Goal: Find specific page/section: Find specific page/section

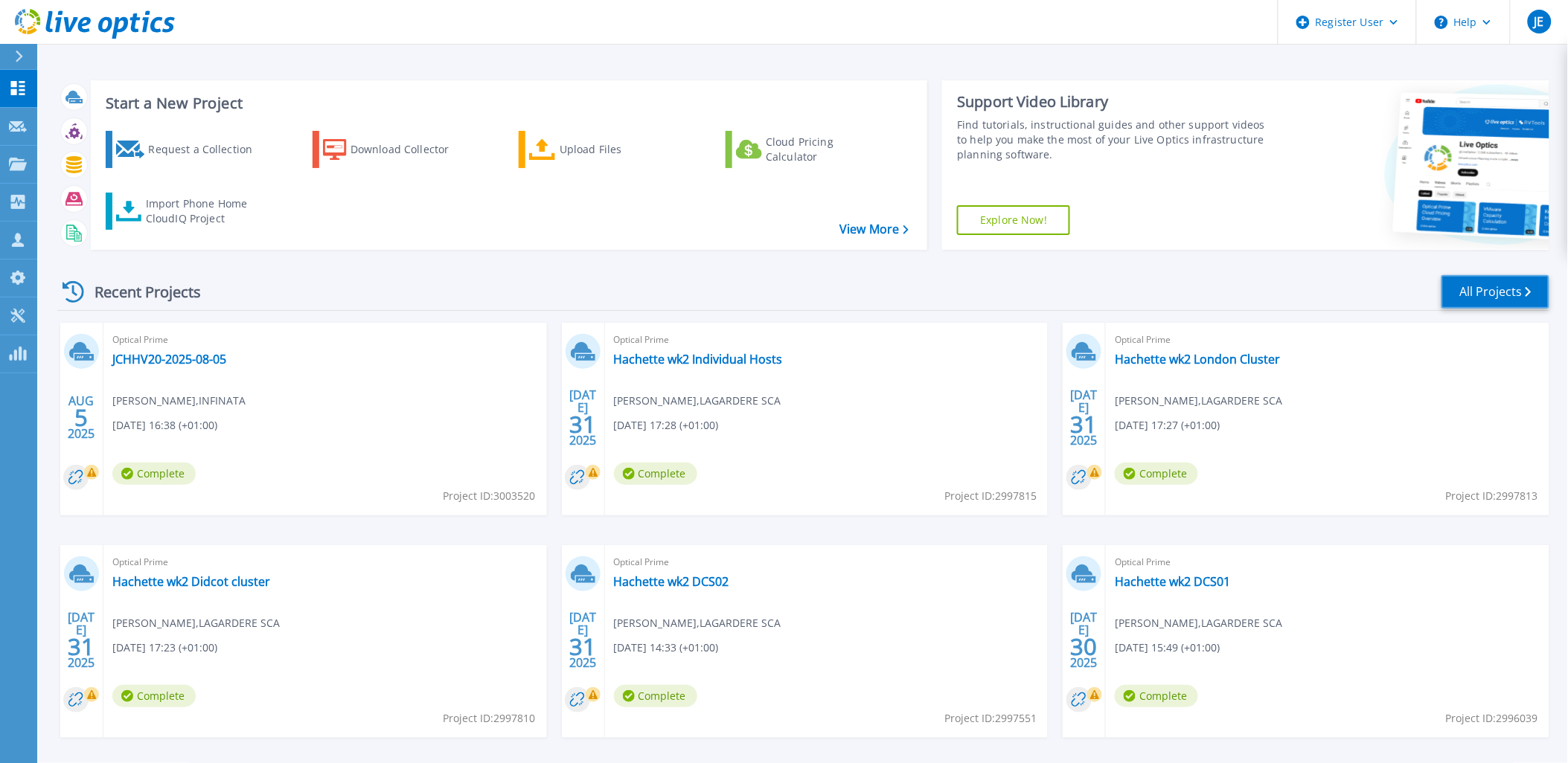
click at [1490, 287] on link "All Projects" at bounding box center [1495, 292] width 108 height 34
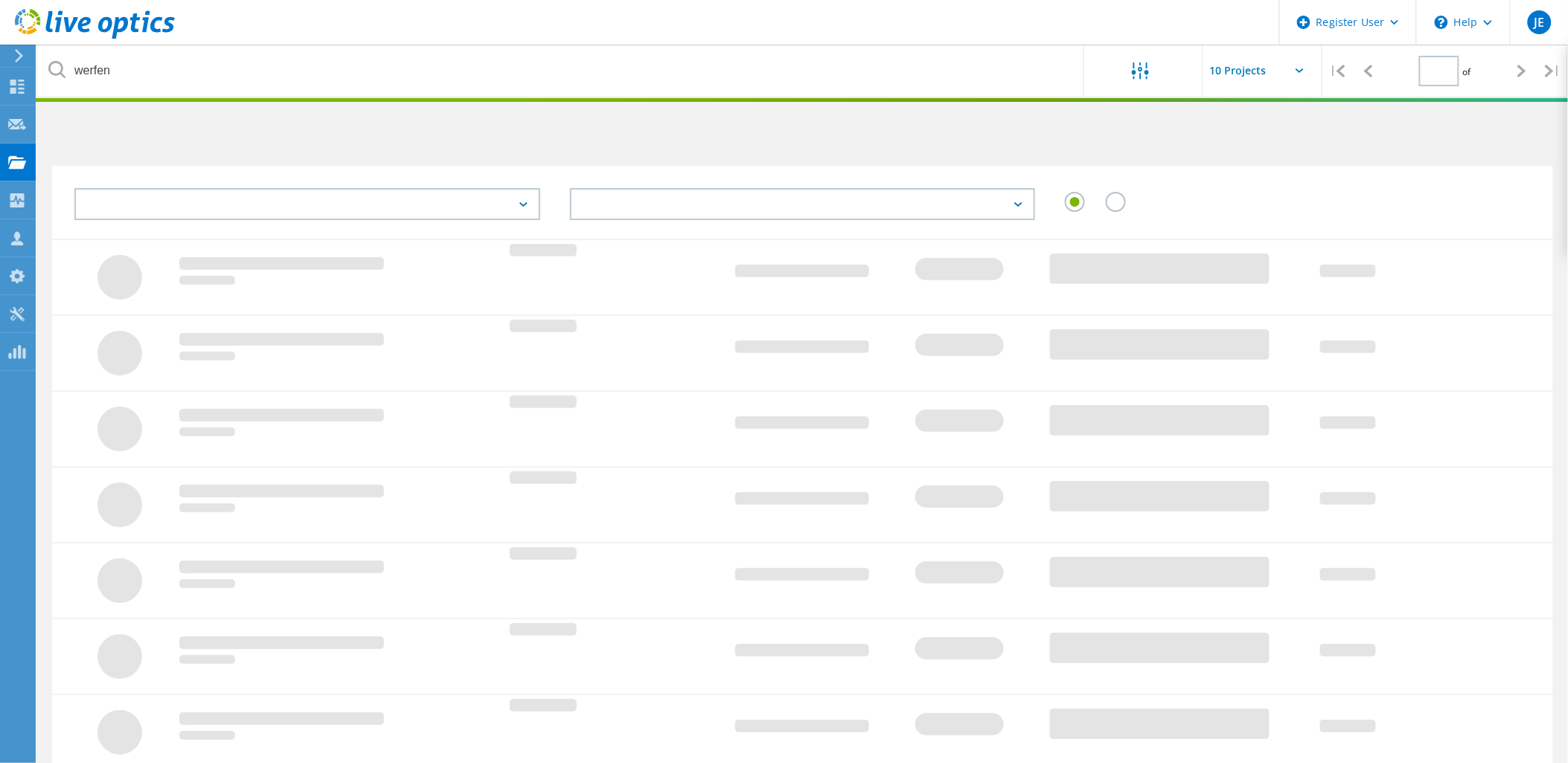
type input "1"
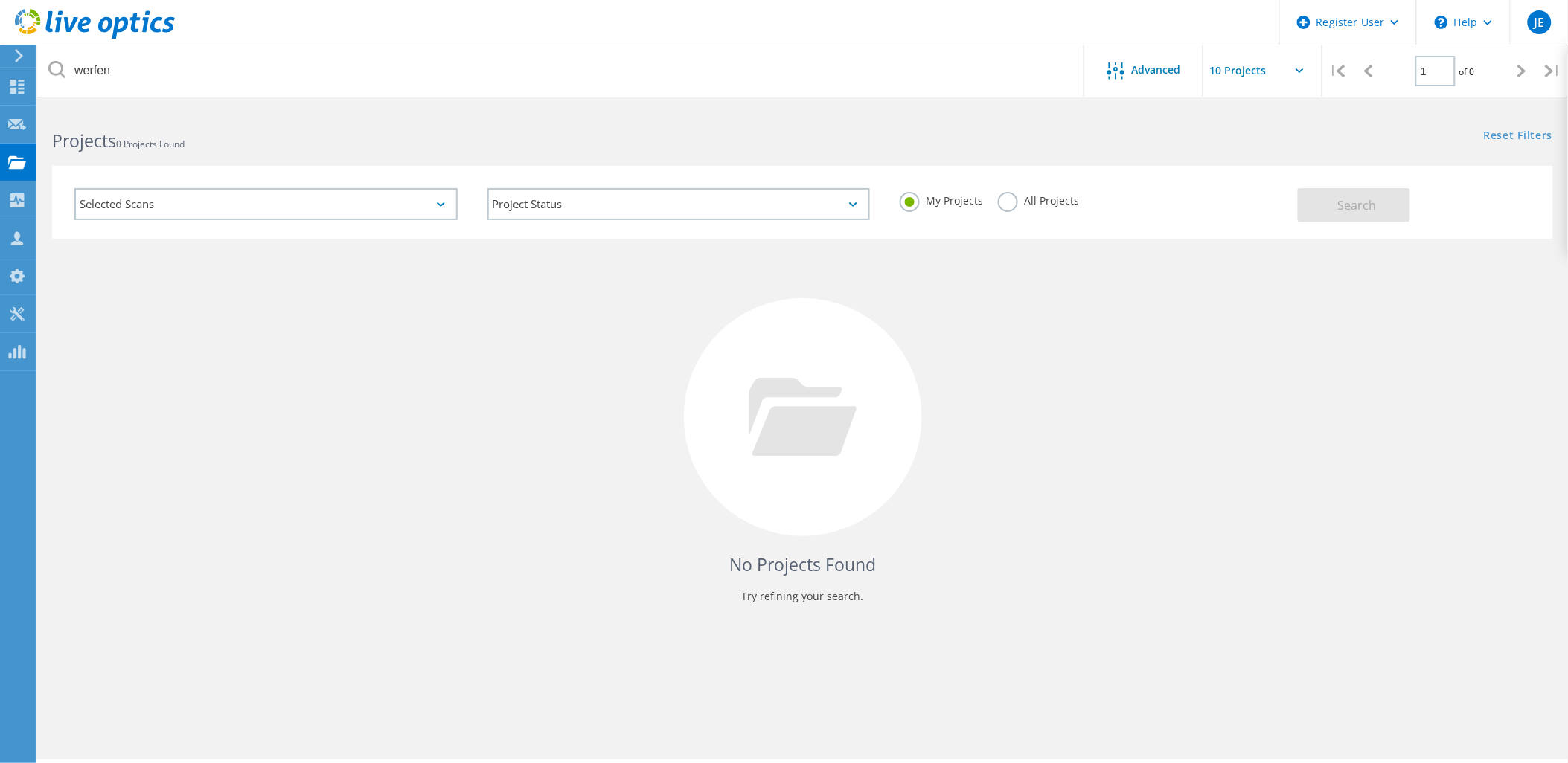
click at [1008, 204] on label "All Projects" at bounding box center [1038, 198] width 81 height 14
click at [0, 0] on input "All Projects" at bounding box center [0, 0] width 0 height 0
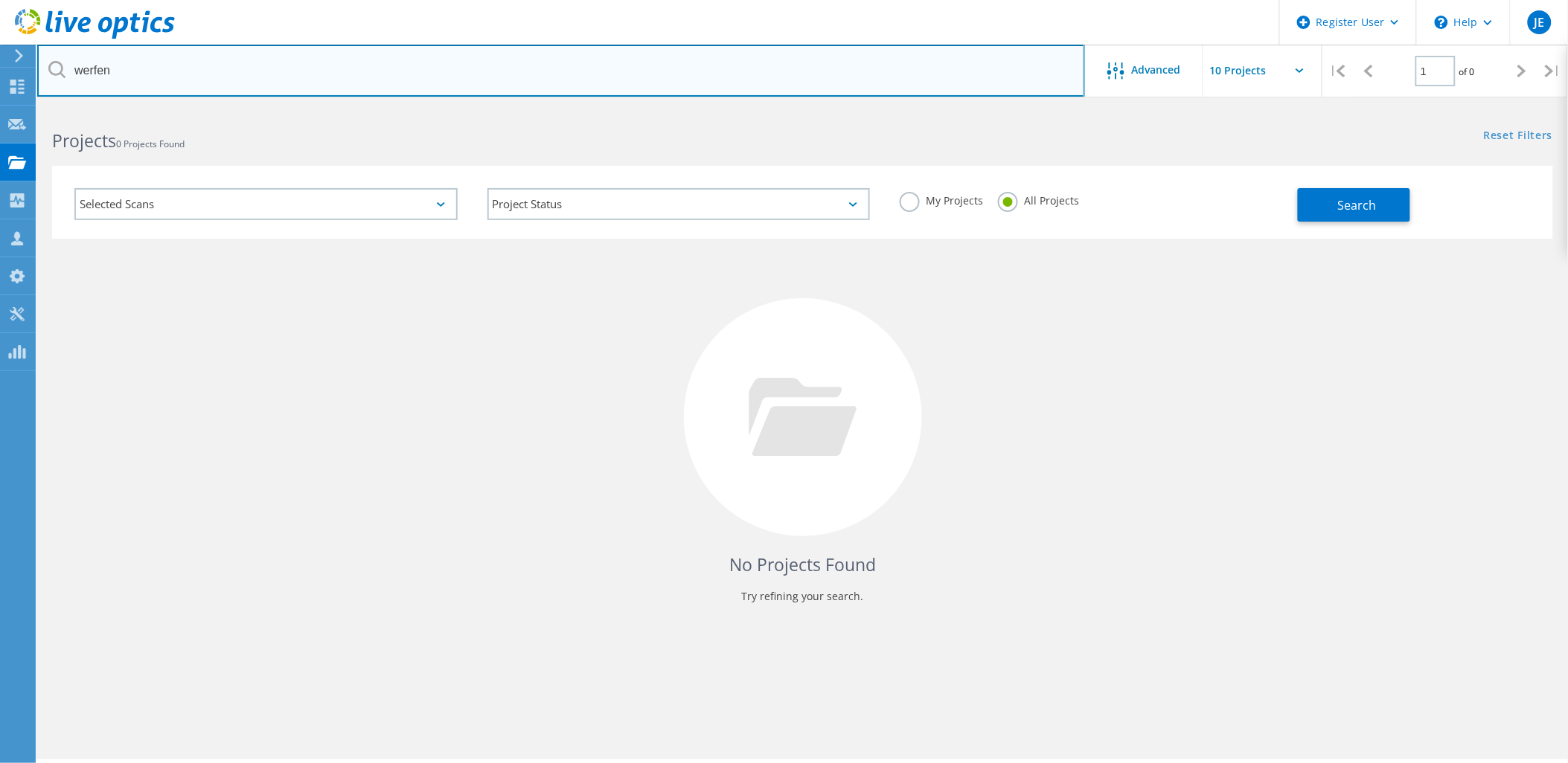
click at [196, 78] on input "werfen" at bounding box center [561, 70] width 1048 height 52
click at [213, 67] on input "text" at bounding box center [561, 70] width 1048 height 52
click at [119, 66] on input "text" at bounding box center [561, 70] width 1048 height 52
type input "socotec"
